Goal: Task Accomplishment & Management: Complete application form

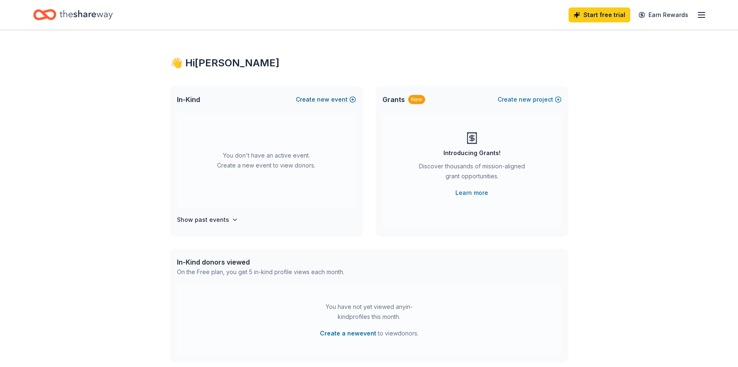
click at [315, 100] on button "Create new event" at bounding box center [326, 100] width 60 height 10
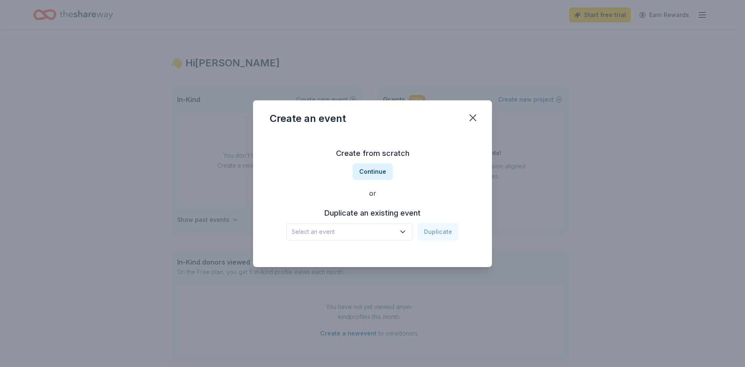
click at [401, 235] on icon "button" at bounding box center [402, 232] width 8 height 8
click at [374, 172] on button "Continue" at bounding box center [372, 171] width 40 height 17
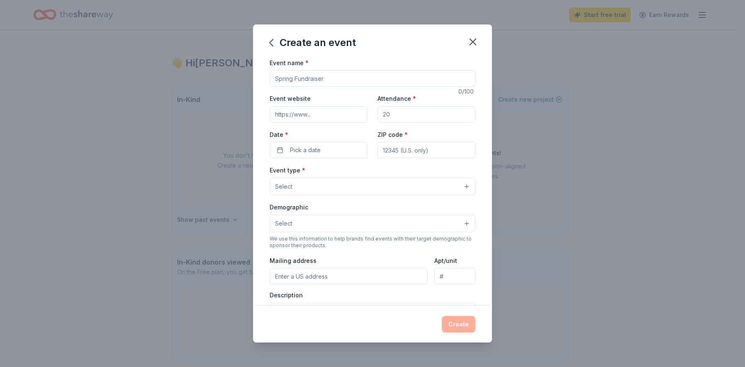
click at [340, 81] on input "Event name *" at bounding box center [372, 78] width 206 height 17
type input "F"
type input "C"
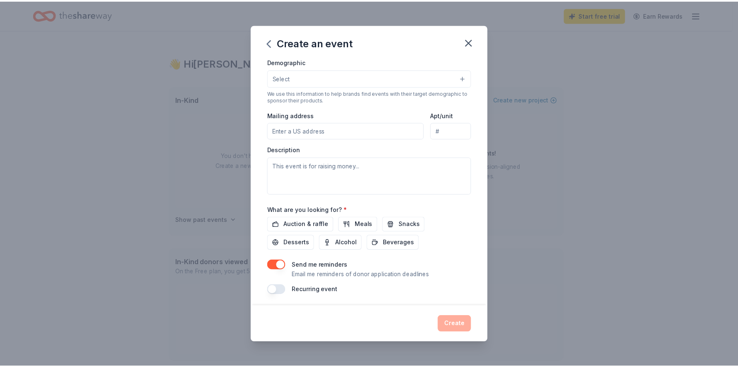
scroll to position [148, 0]
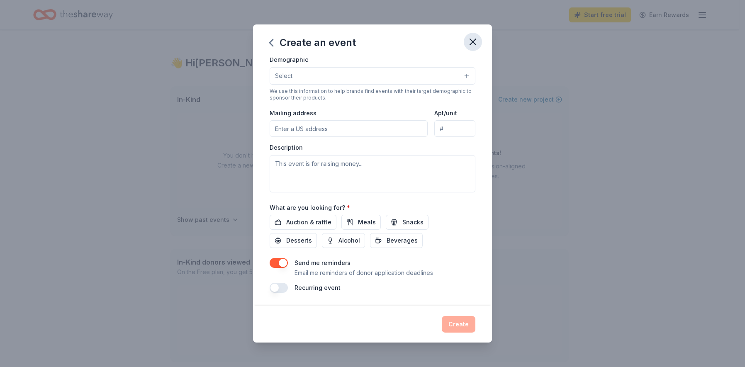
click at [472, 37] on icon "button" at bounding box center [473, 42] width 12 height 12
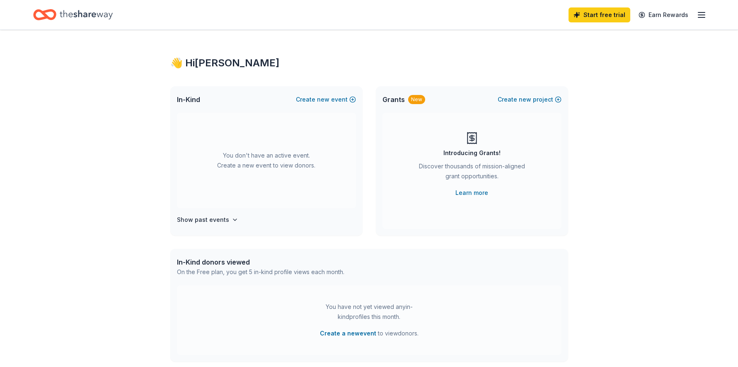
click at [699, 14] on icon "button" at bounding box center [702, 15] width 10 height 10
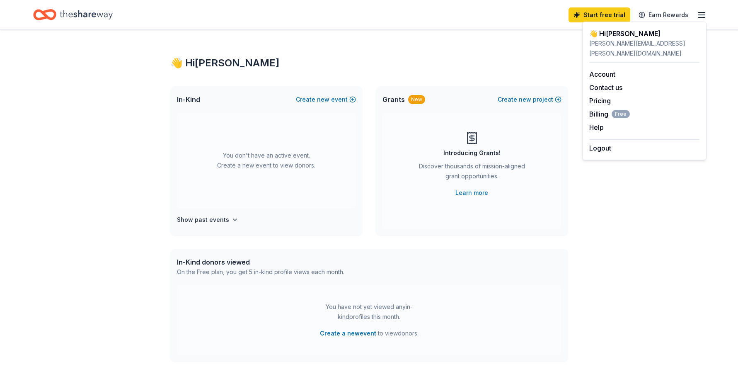
click at [63, 93] on div "👋 Hi [PERSON_NAME] In-Kind Create new event You don't have an active event. Cre…" at bounding box center [369, 272] width 738 height 484
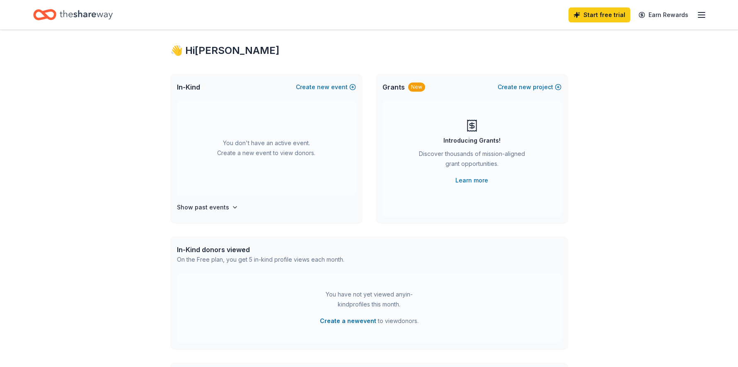
scroll to position [0, 0]
